Goal: Entertainment & Leisure: Consume media (video, audio)

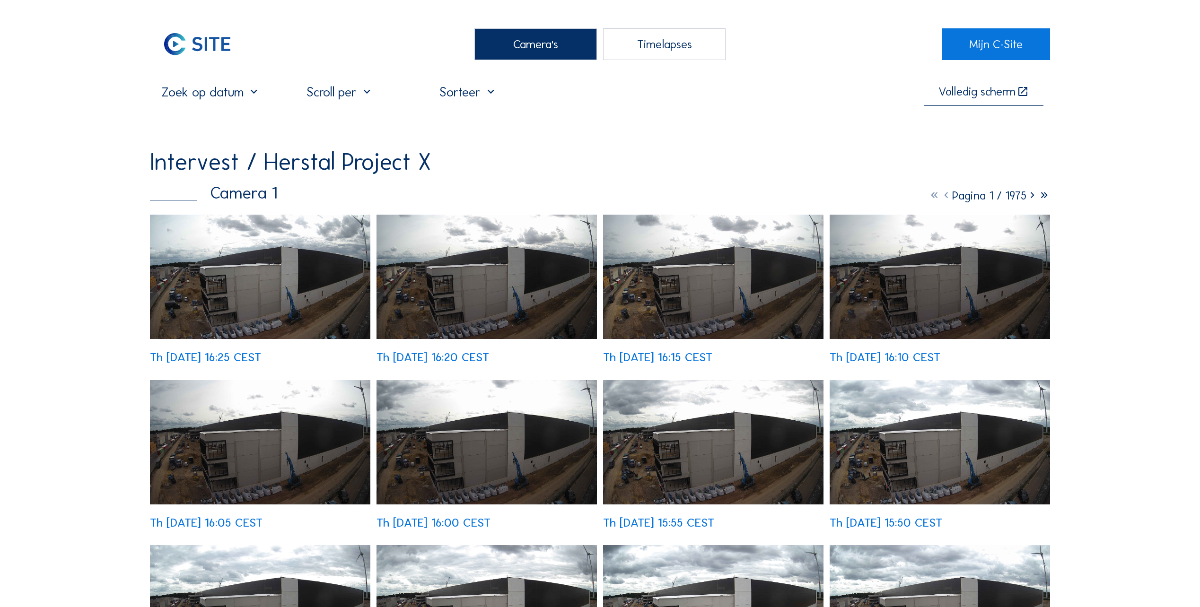
click at [224, 316] on img at bounding box center [260, 277] width 220 height 124
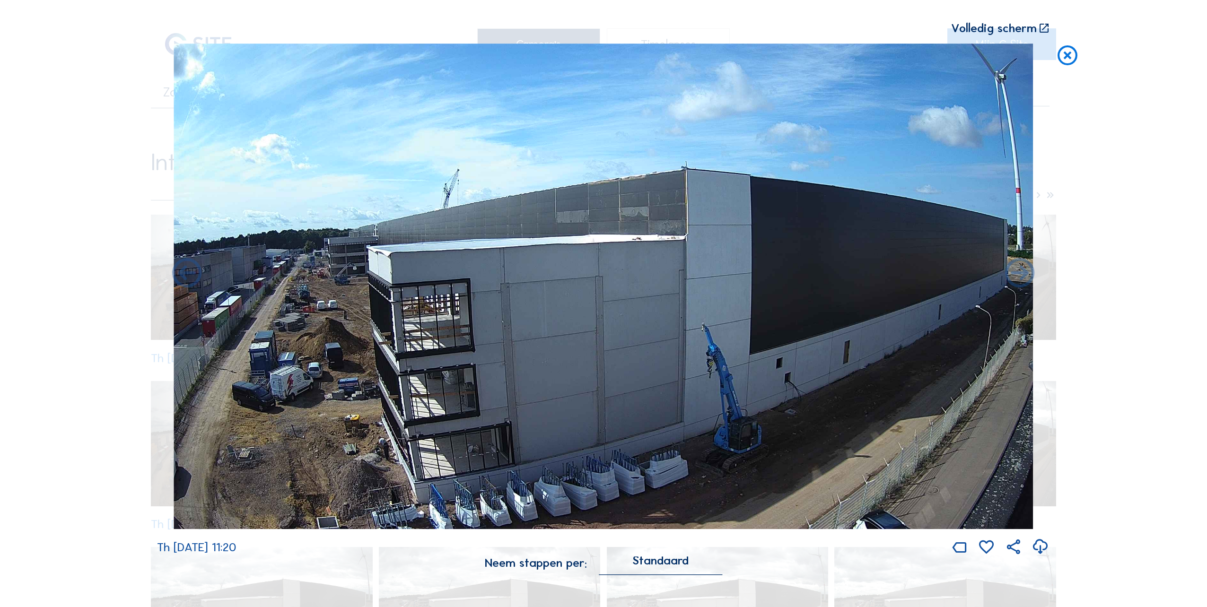
click at [1069, 50] on icon at bounding box center [1067, 56] width 24 height 25
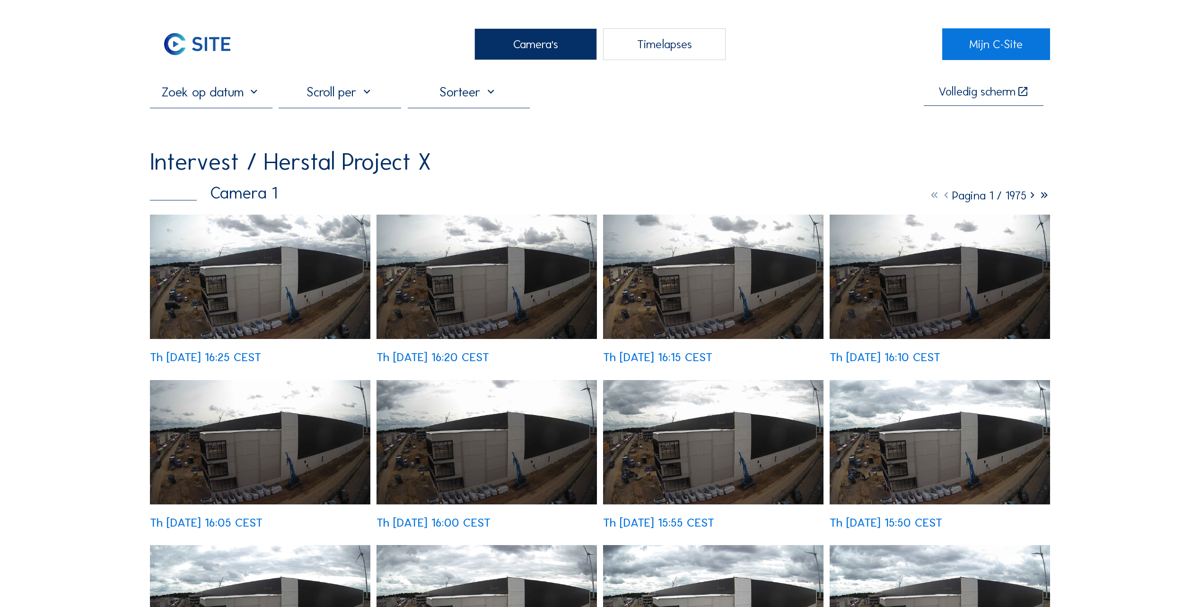
click at [646, 48] on div "Timelapses" at bounding box center [664, 44] width 122 height 32
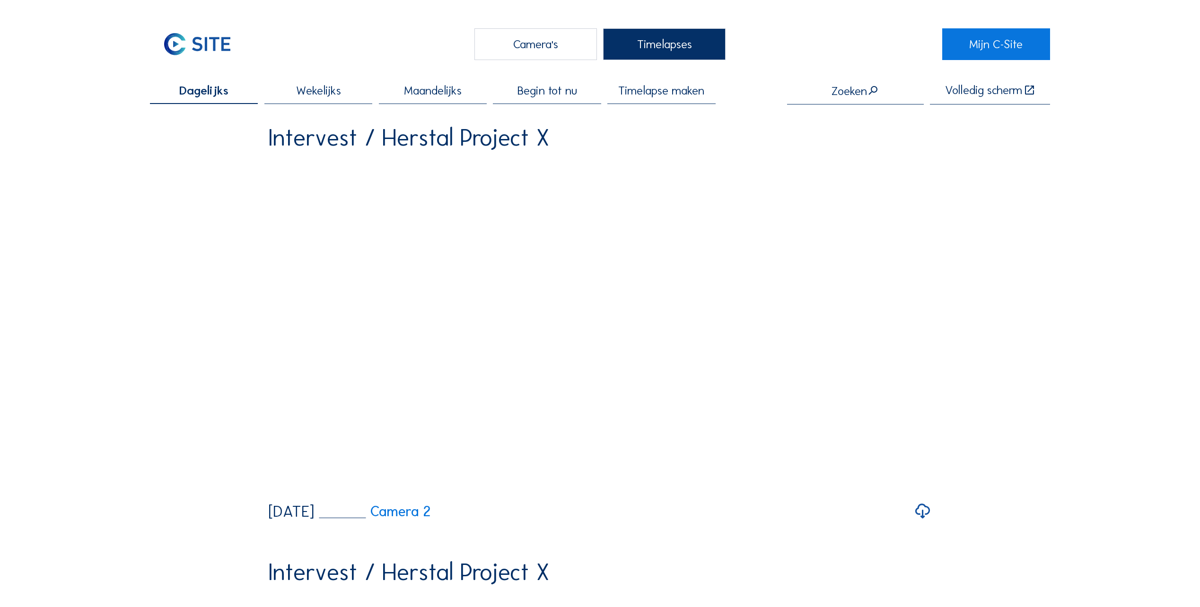
click at [303, 87] on span "Wekelijks" at bounding box center [318, 91] width 45 height 12
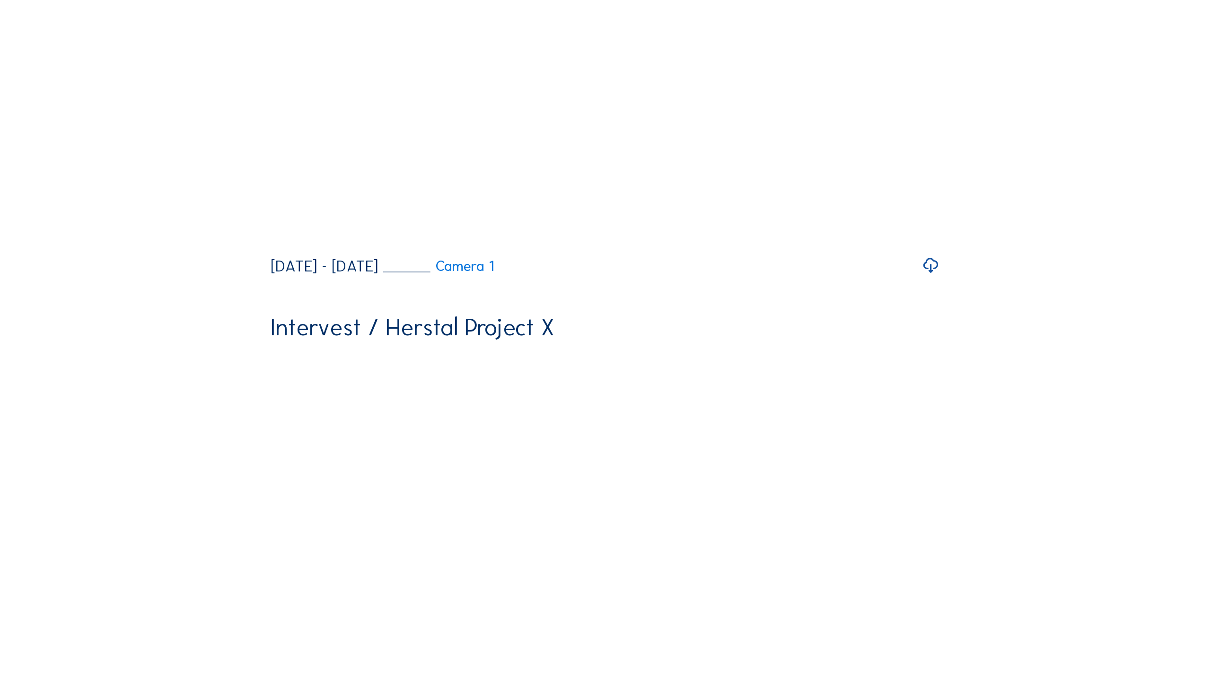
scroll to position [2459, 0]
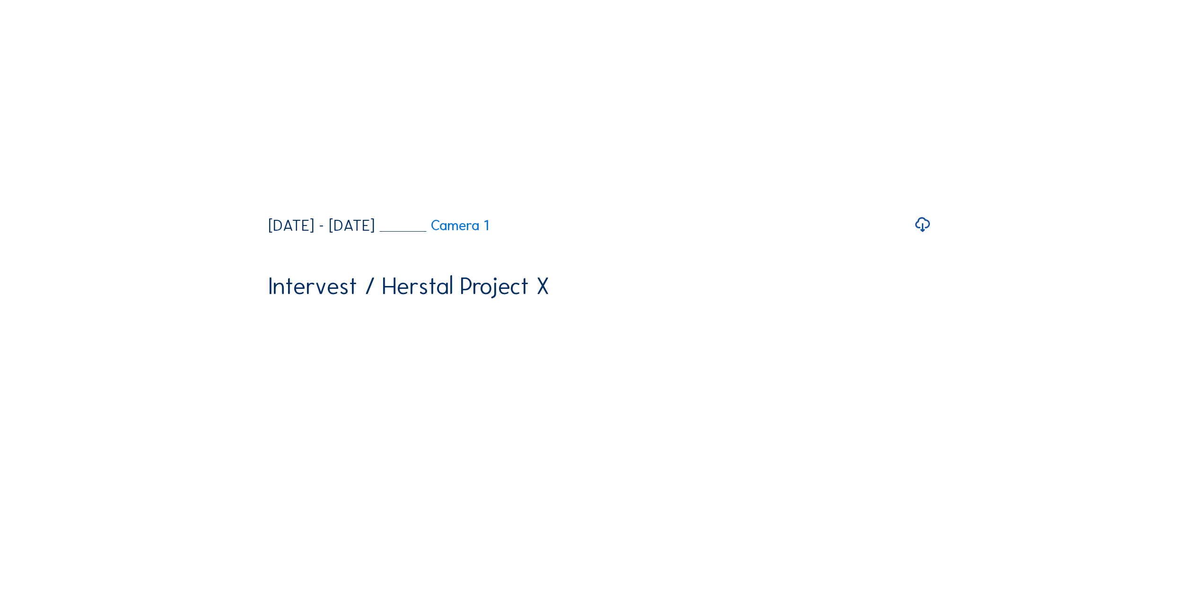
click at [923, 205] on icon at bounding box center [919, 195] width 17 height 20
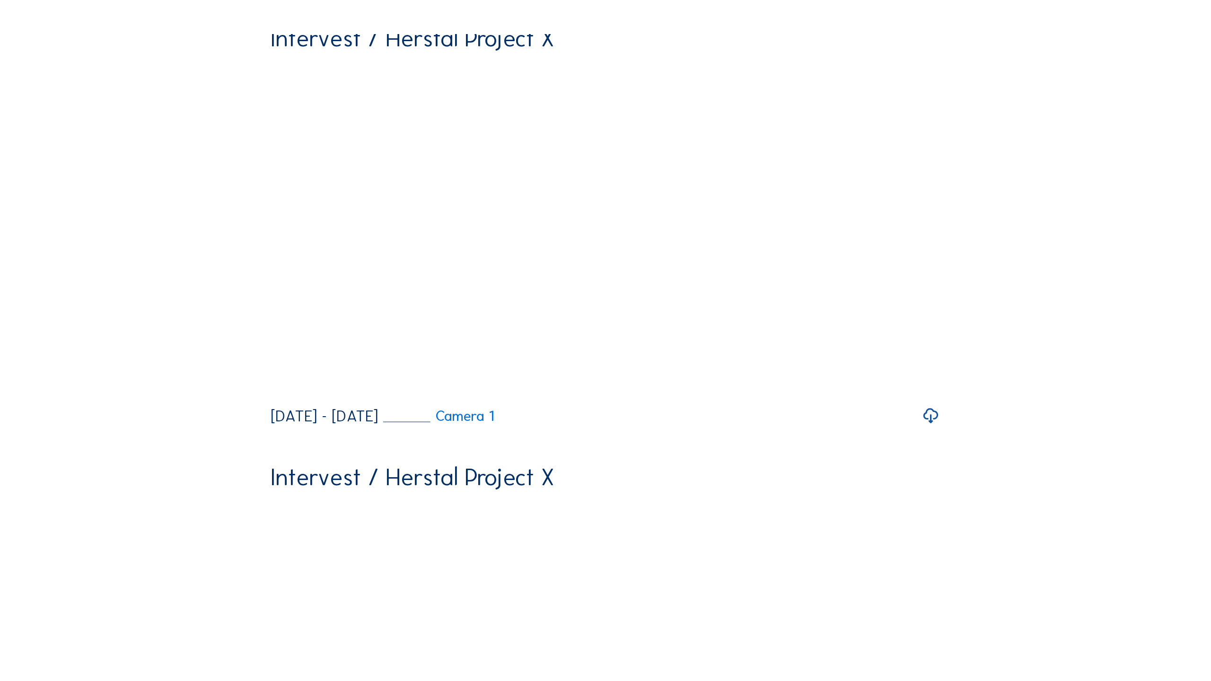
scroll to position [1003, 0]
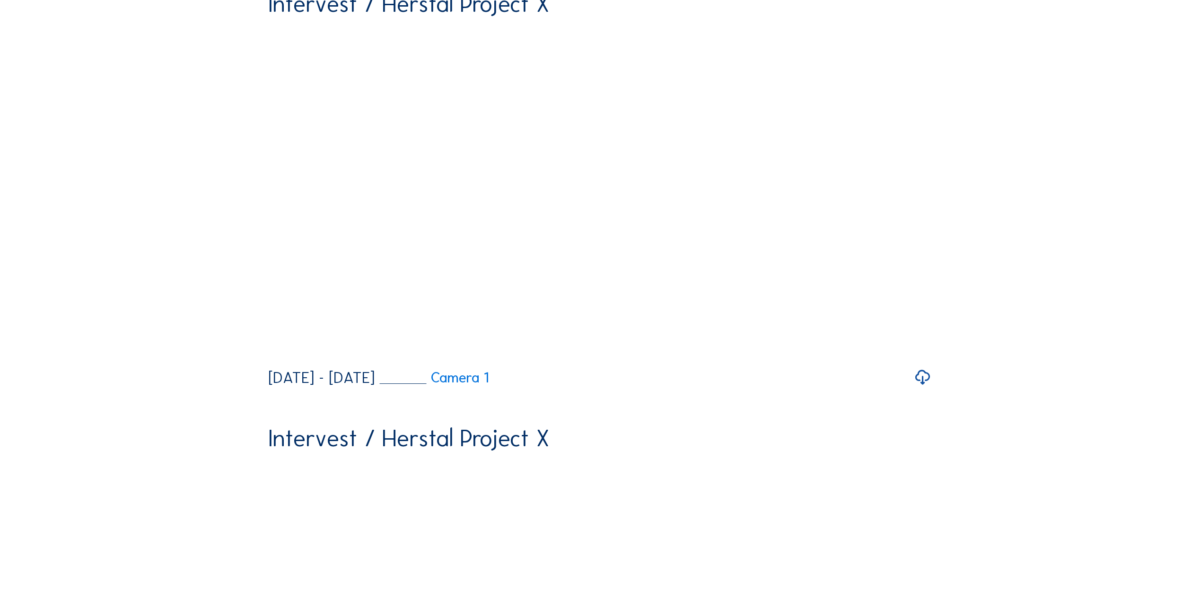
click at [918, 358] on icon at bounding box center [919, 348] width 17 height 20
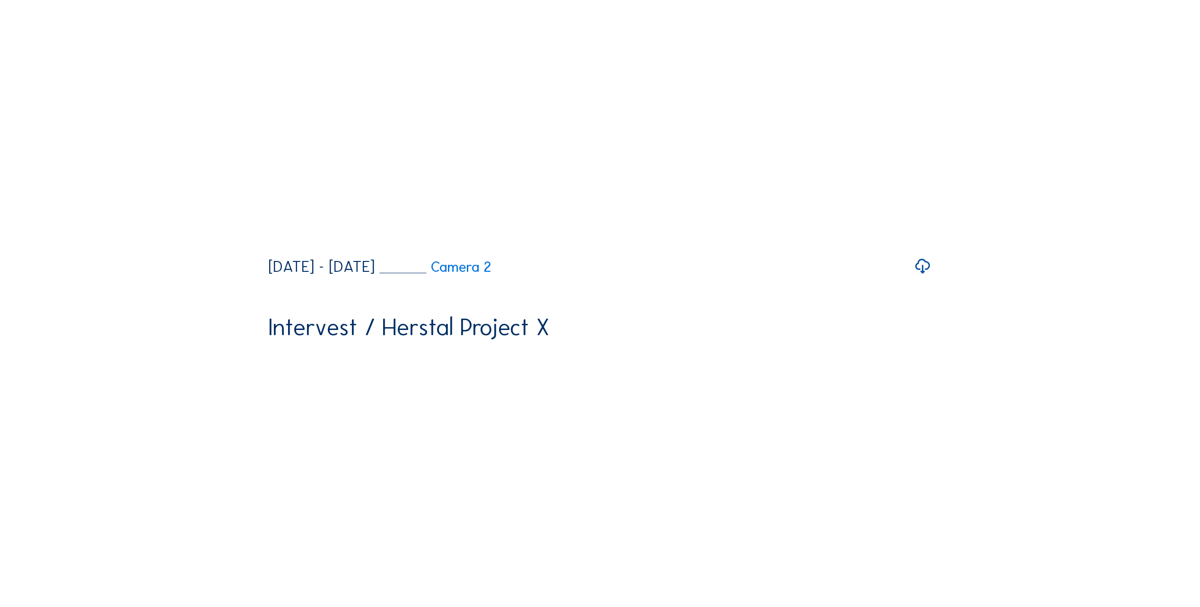
scroll to position [1107, 0]
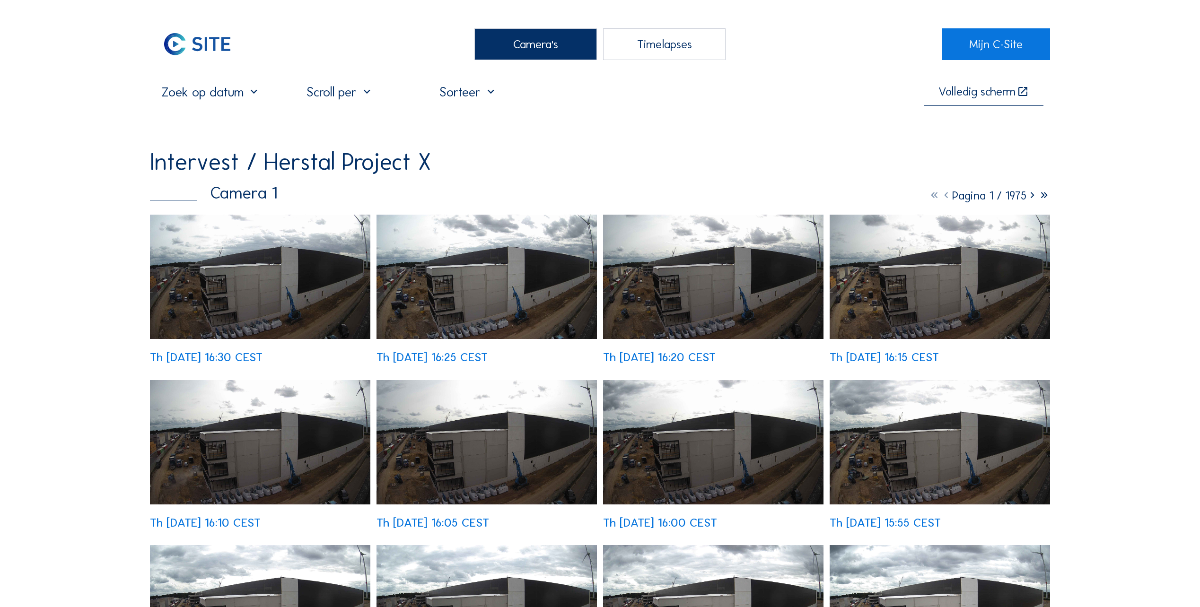
click at [488, 304] on img at bounding box center [486, 277] width 220 height 124
